Goal: Transaction & Acquisition: Purchase product/service

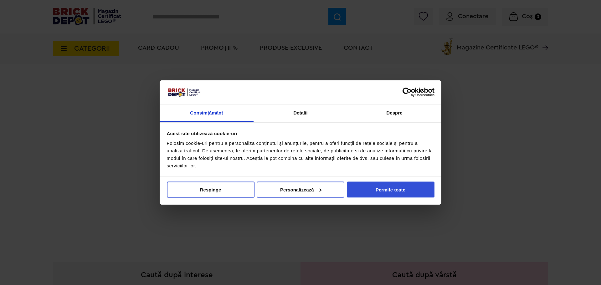
click at [387, 189] on button "Permite toate" at bounding box center [391, 189] width 88 height 16
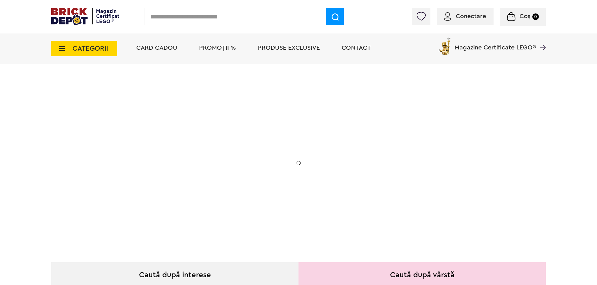
click at [475, 15] on span "Conectare" at bounding box center [471, 16] width 30 height 6
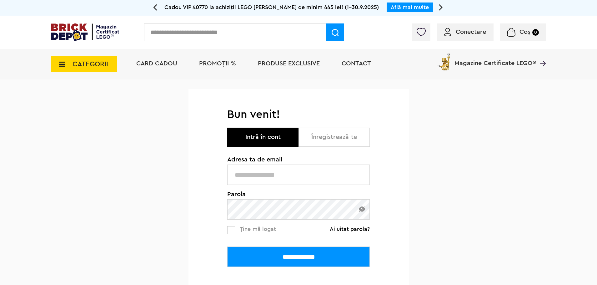
type input "**********"
click at [298, 168] on input "**********" at bounding box center [298, 175] width 143 height 20
click at [235, 231] on link "Ține-mă logat" at bounding box center [251, 230] width 49 height 8
click at [269, 256] on input "**********" at bounding box center [298, 256] width 143 height 20
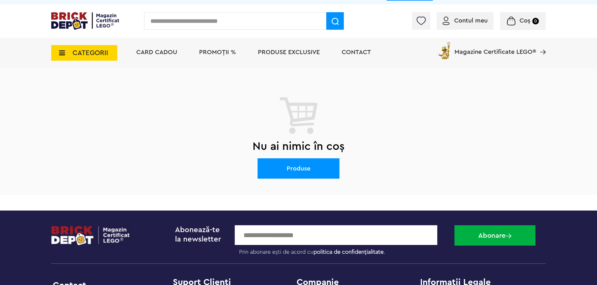
scroll to position [31, 0]
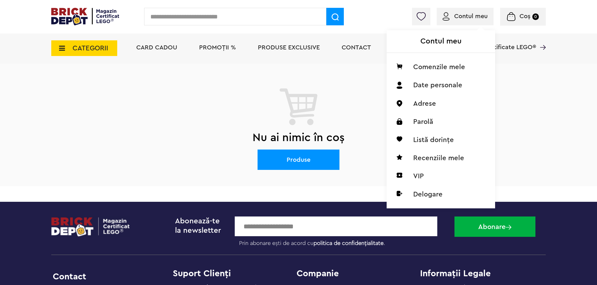
click at [473, 19] on span "Contul meu" at bounding box center [471, 16] width 33 height 6
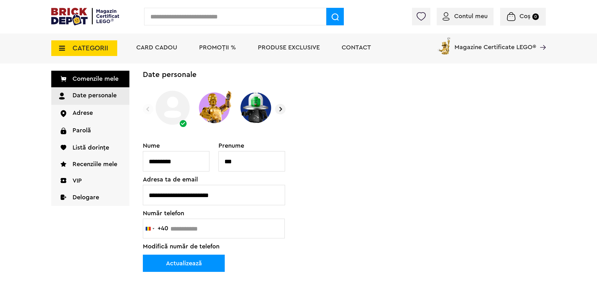
scroll to position [63, 0]
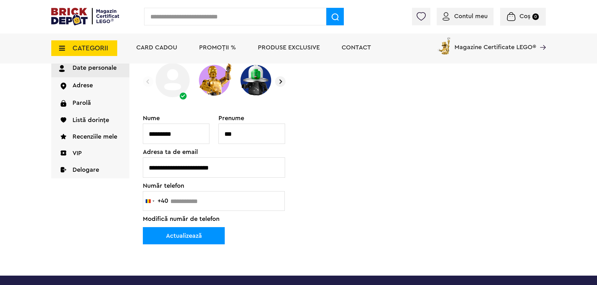
click at [282, 80] on img at bounding box center [280, 81] width 11 height 11
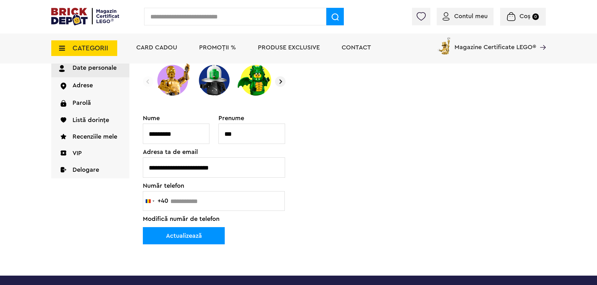
click at [281, 80] on img at bounding box center [280, 81] width 11 height 11
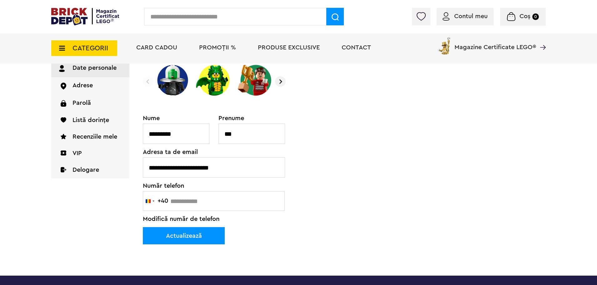
click at [281, 80] on img at bounding box center [280, 81] width 11 height 11
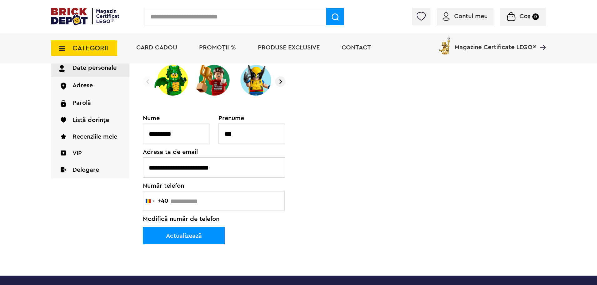
click at [281, 83] on img at bounding box center [280, 81] width 11 height 11
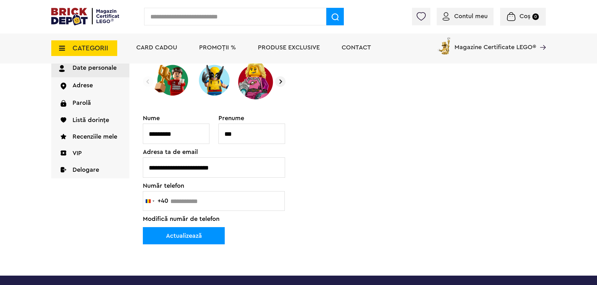
click at [281, 83] on img at bounding box center [280, 81] width 11 height 11
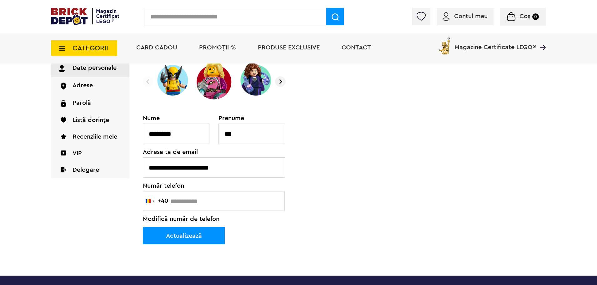
click at [281, 83] on img at bounding box center [280, 81] width 11 height 11
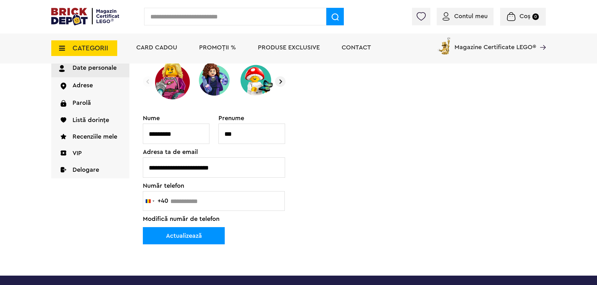
click at [281, 83] on img at bounding box center [280, 81] width 11 height 11
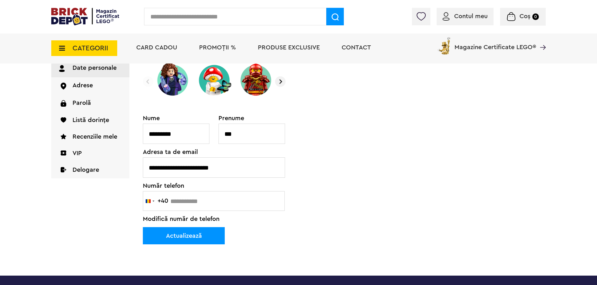
click at [281, 83] on img at bounding box center [280, 81] width 11 height 11
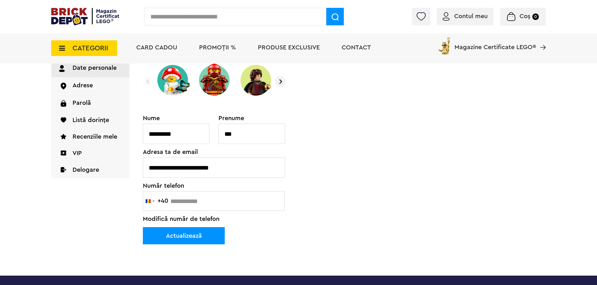
click at [281, 83] on img at bounding box center [280, 81] width 11 height 11
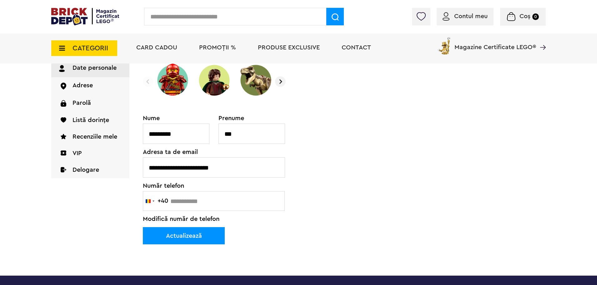
click at [281, 83] on img at bounding box center [280, 81] width 11 height 11
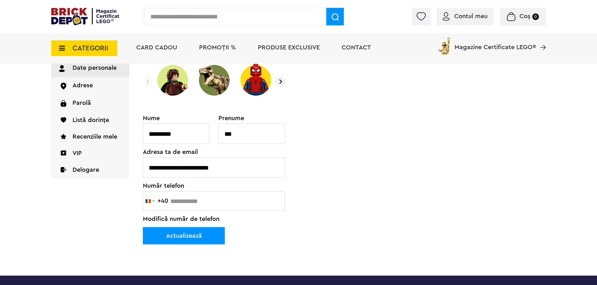
click at [281, 83] on img at bounding box center [280, 81] width 11 height 11
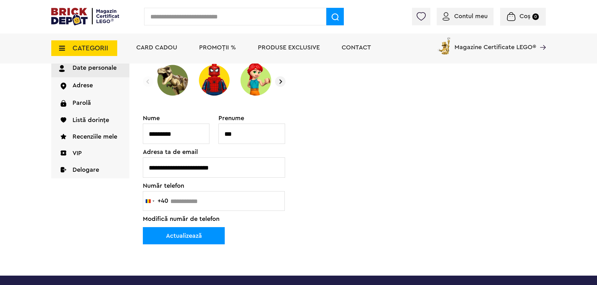
click at [281, 83] on img at bounding box center [280, 81] width 11 height 11
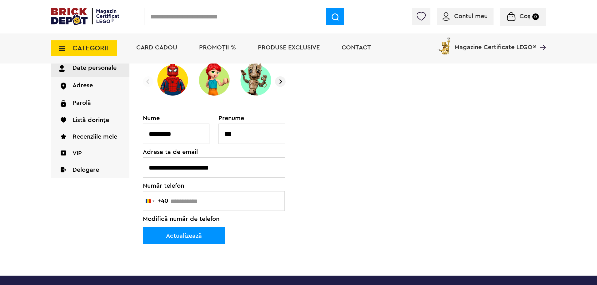
click at [281, 83] on img at bounding box center [280, 81] width 11 height 11
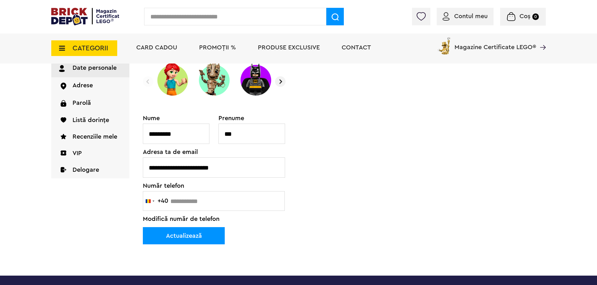
click at [281, 83] on img at bounding box center [280, 81] width 11 height 11
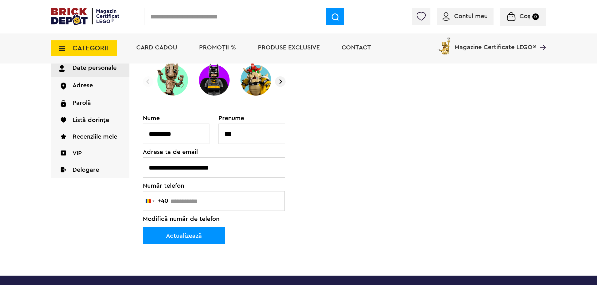
click at [281, 83] on img at bounding box center [280, 81] width 11 height 11
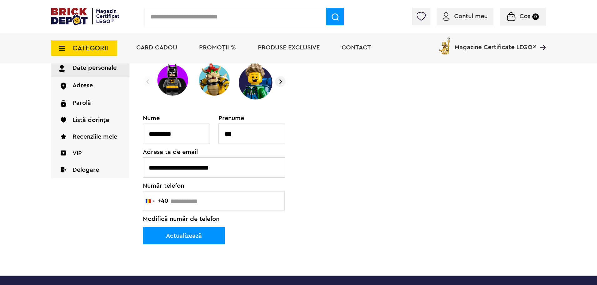
click at [281, 83] on img at bounding box center [280, 81] width 11 height 11
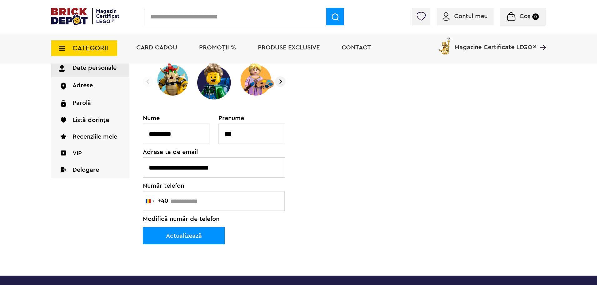
click at [281, 83] on img at bounding box center [280, 81] width 11 height 11
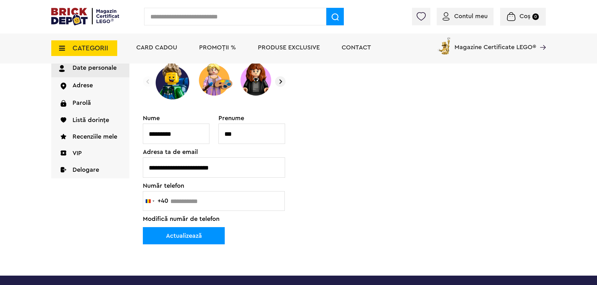
click at [281, 83] on img at bounding box center [280, 81] width 11 height 11
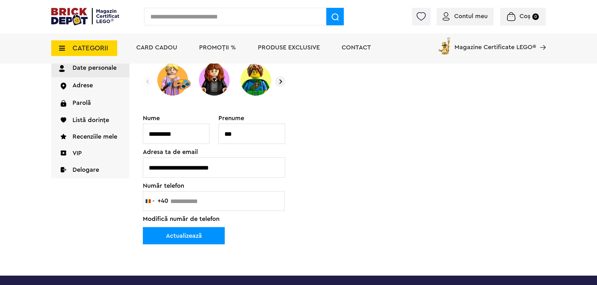
click at [281, 83] on img at bounding box center [280, 81] width 11 height 11
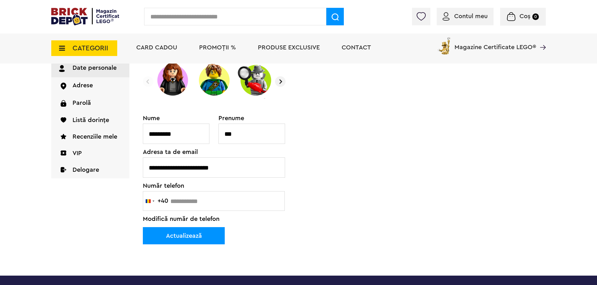
click at [281, 83] on img at bounding box center [280, 81] width 11 height 11
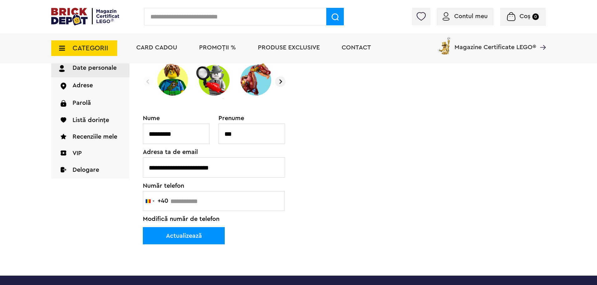
click at [281, 83] on img at bounding box center [280, 81] width 11 height 11
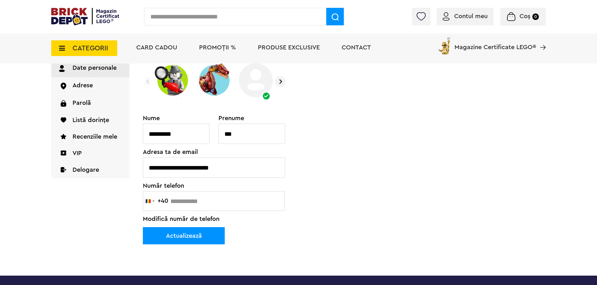
click at [281, 83] on img at bounding box center [280, 81] width 11 height 11
click at [207, 84] on img at bounding box center [214, 80] width 37 height 39
click at [283, 81] on img at bounding box center [280, 81] width 11 height 11
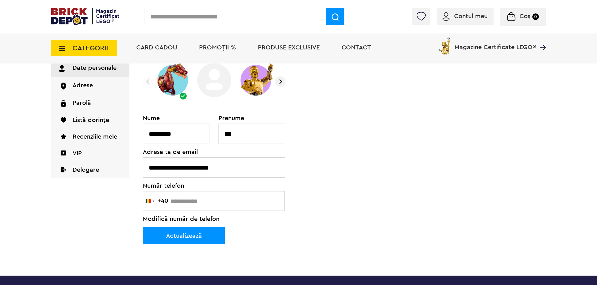
click at [283, 81] on img at bounding box center [280, 81] width 11 height 11
click at [214, 199] on div "**********" at bounding box center [214, 168] width 143 height 107
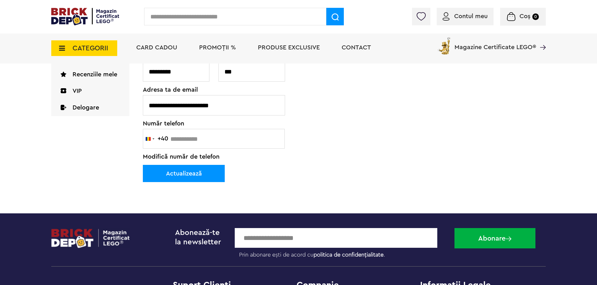
scroll to position [125, 0]
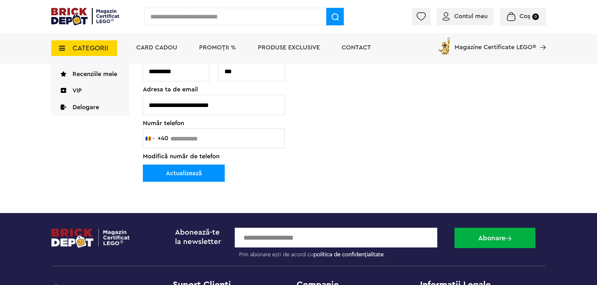
click at [177, 175] on button "Actualizează" at bounding box center [184, 173] width 82 height 17
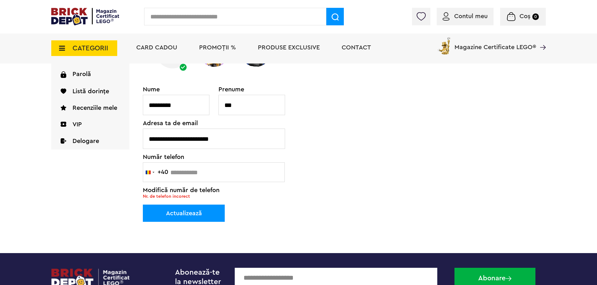
scroll to position [94, 0]
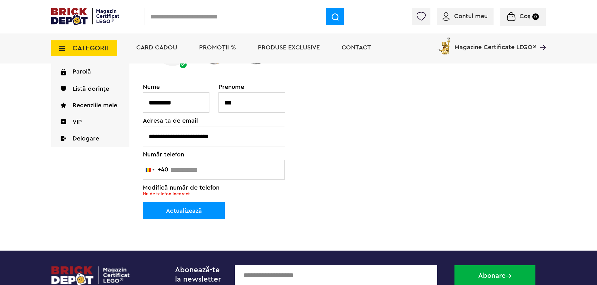
click at [191, 168] on div "**********" at bounding box center [214, 140] width 143 height 113
drag, startPoint x: 161, startPoint y: 169, endPoint x: 171, endPoint y: 167, distance: 10.2
click at [165, 168] on div "**********" at bounding box center [214, 140] width 143 height 113
click at [180, 167] on div "**********" at bounding box center [214, 140] width 143 height 113
click at [202, 163] on div "**********" at bounding box center [214, 140] width 143 height 113
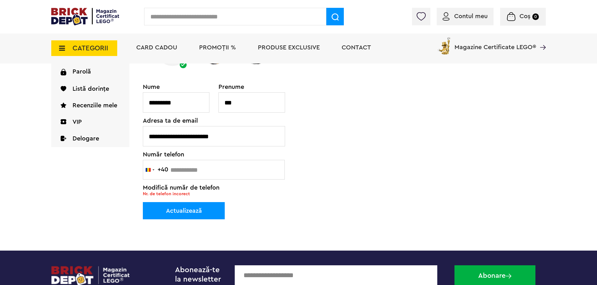
click at [166, 178] on div "**********" at bounding box center [214, 140] width 143 height 113
type input "**********"
click at [145, 211] on button "Actualizează" at bounding box center [184, 210] width 82 height 17
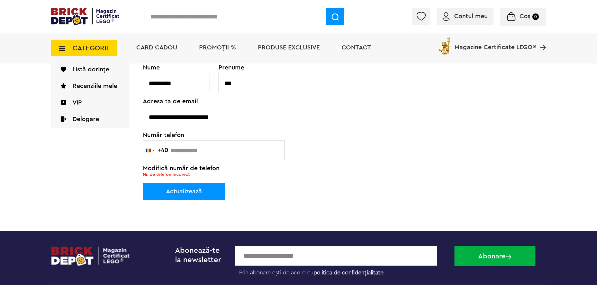
scroll to position [125, 0]
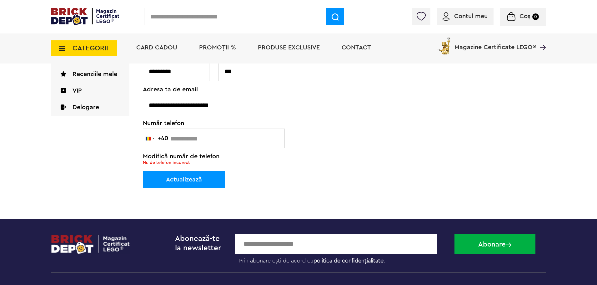
click at [191, 136] on div "**********" at bounding box center [214, 109] width 143 height 113
click at [177, 137] on div "**********" at bounding box center [214, 109] width 143 height 113
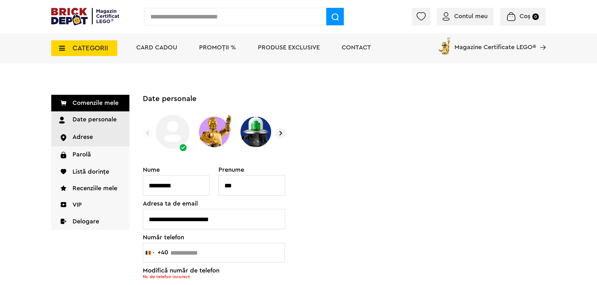
scroll to position [0, 0]
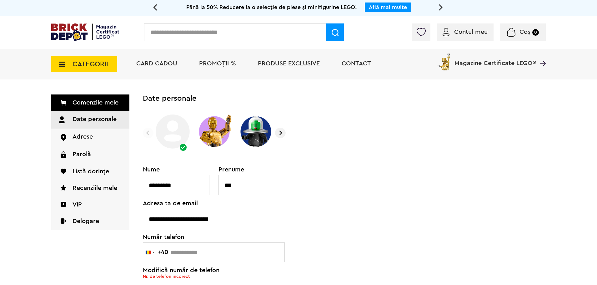
click at [103, 102] on link "Comenzile mele" at bounding box center [90, 102] width 78 height 17
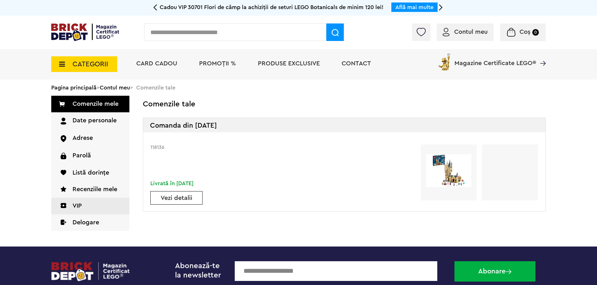
click at [80, 208] on link "VIP" at bounding box center [90, 206] width 78 height 17
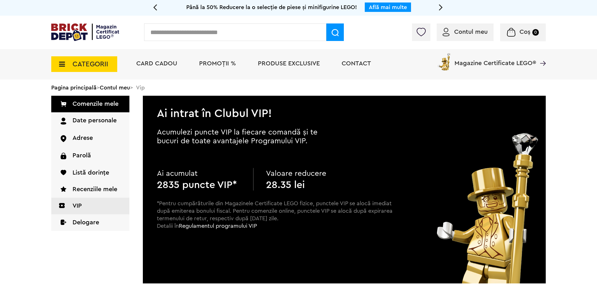
click at [75, 63] on span "CATEGORII" at bounding box center [91, 64] width 36 height 7
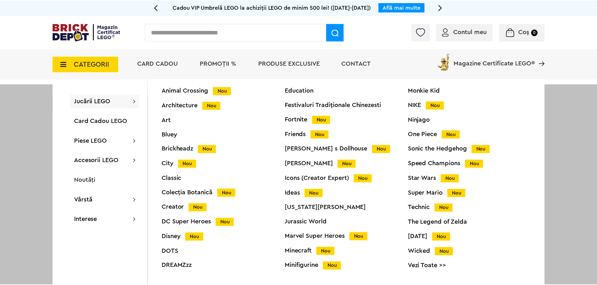
scroll to position [25, 0]
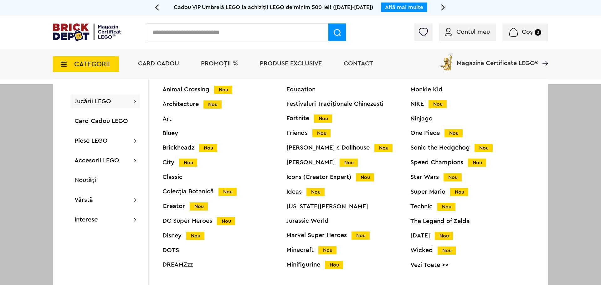
click at [426, 267] on link "Vezi Toate >>" at bounding box center [472, 265] width 124 height 6
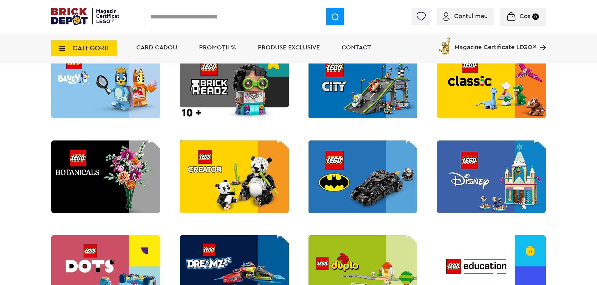
scroll to position [266, 0]
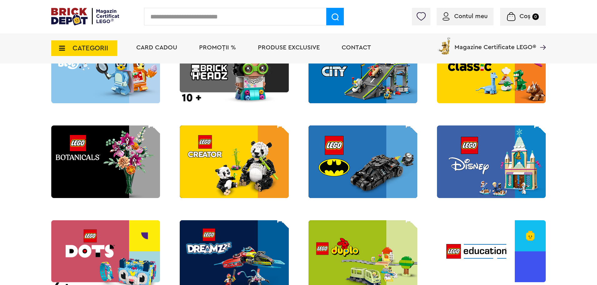
click at [137, 147] on img at bounding box center [105, 161] width 109 height 73
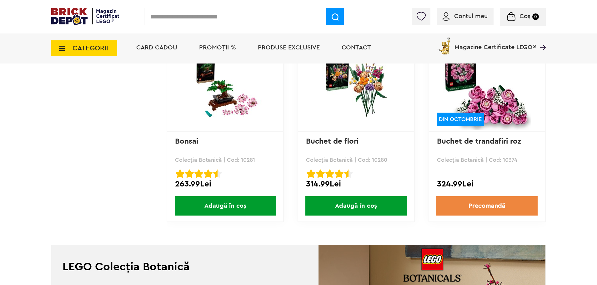
scroll to position [1674, 0]
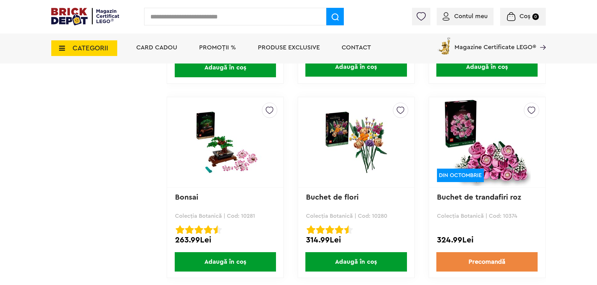
click at [354, 140] on img at bounding box center [357, 142] width 88 height 63
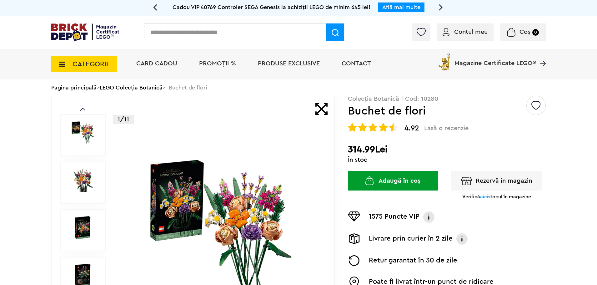
click at [258, 62] on span "Produse exclusive" at bounding box center [289, 63] width 62 height 6
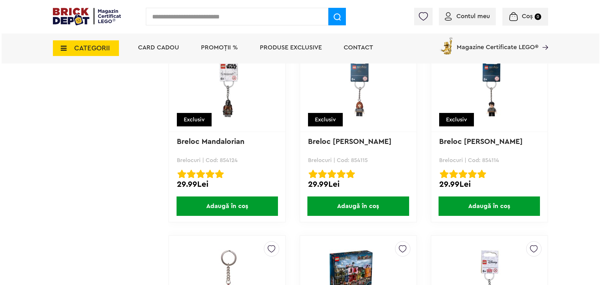
scroll to position [5724, 0]
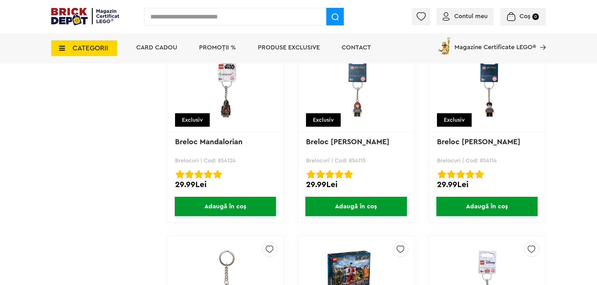
click at [62, 46] on icon at bounding box center [60, 48] width 10 height 7
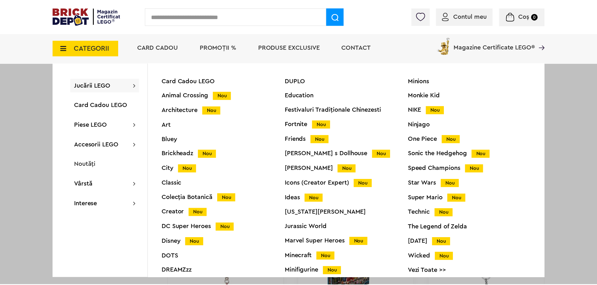
scroll to position [0, 0]
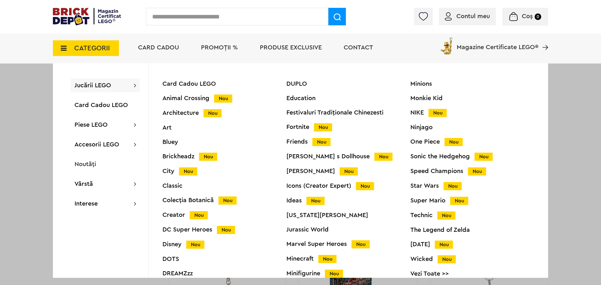
click at [430, 184] on div "Star Wars Nou" at bounding box center [472, 186] width 124 height 7
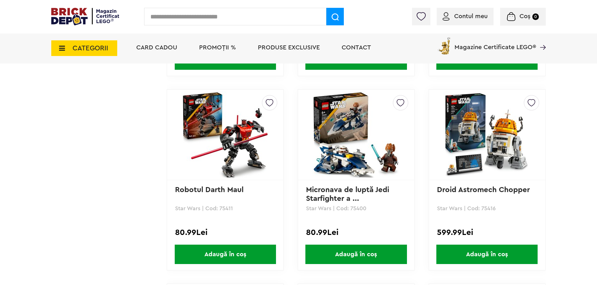
scroll to position [923, 0]
